Goal: Unclear

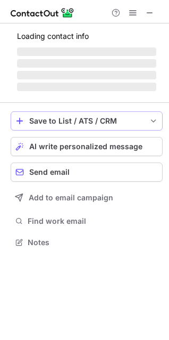
scroll to position [232, 169]
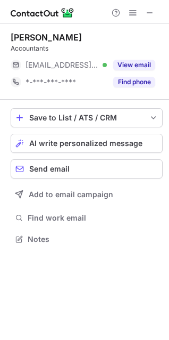
click at [157, 10] on div at bounding box center [133, 12] width 51 height 13
click at [152, 11] on span at bounding box center [150, 13] width 9 height 9
